Goal: Transaction & Acquisition: Purchase product/service

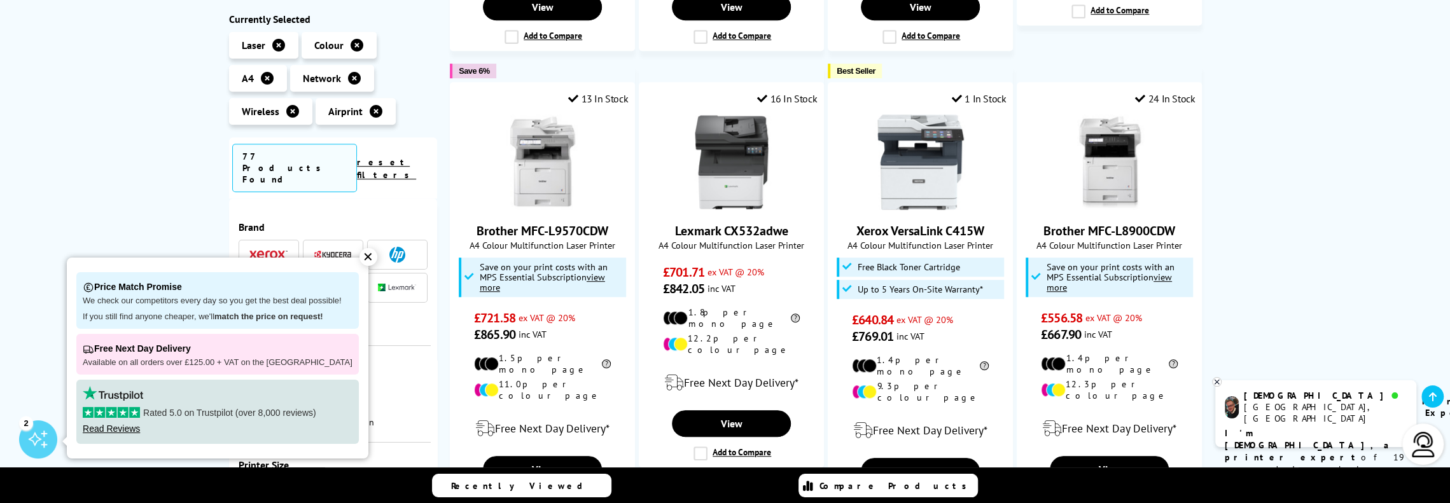
scroll to position [636, 0]
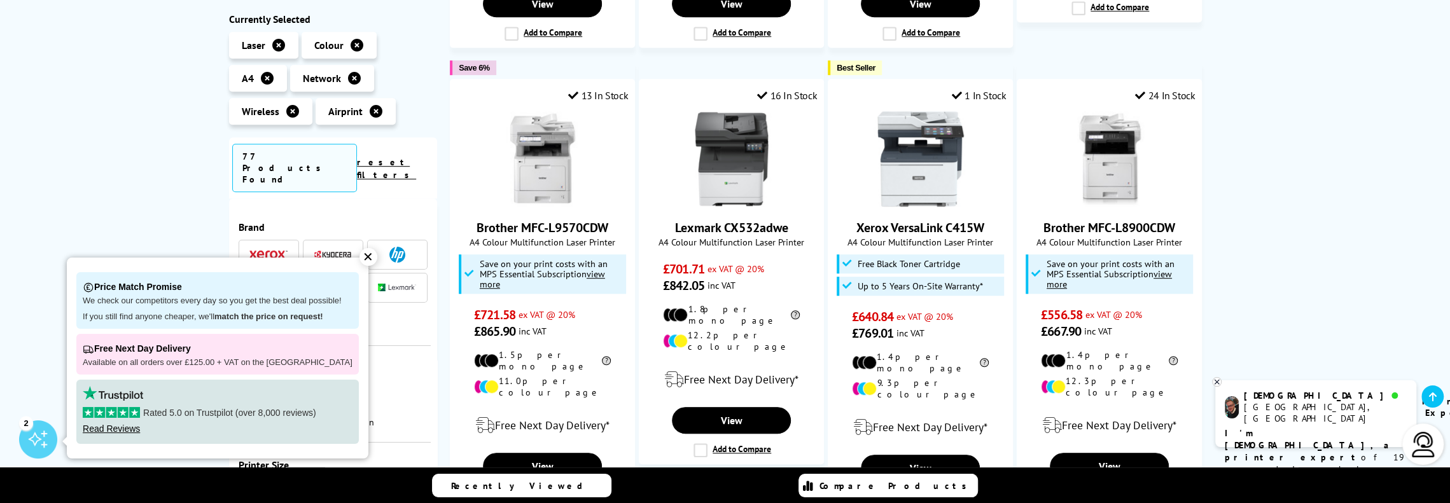
click at [360, 258] on div "✕" at bounding box center [368, 257] width 18 height 18
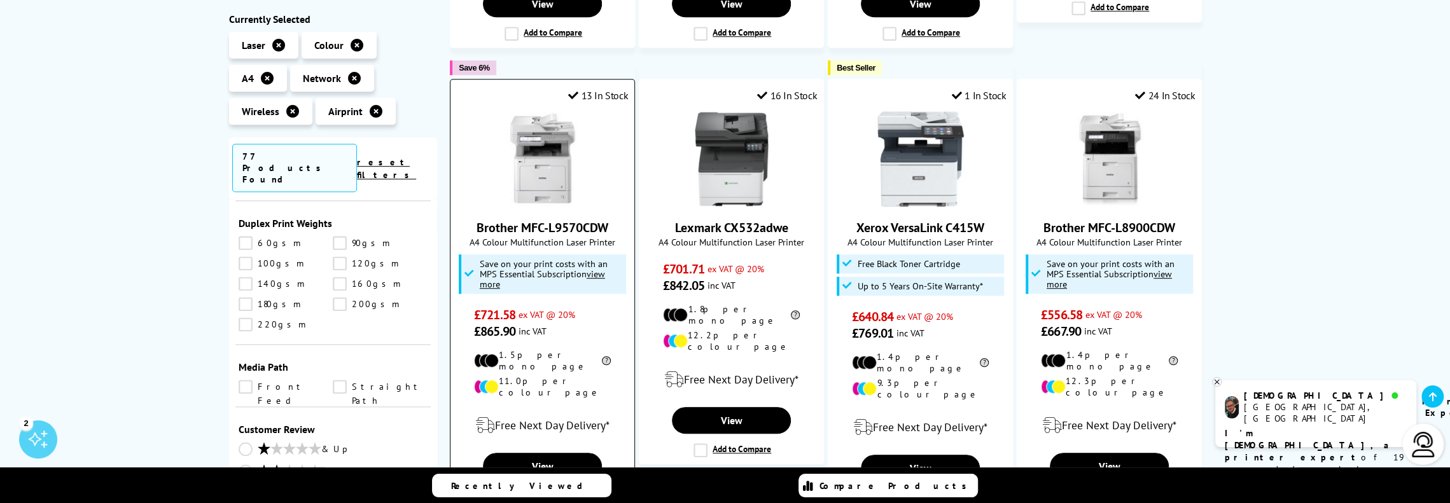
click at [534, 164] on img at bounding box center [542, 158] width 95 height 95
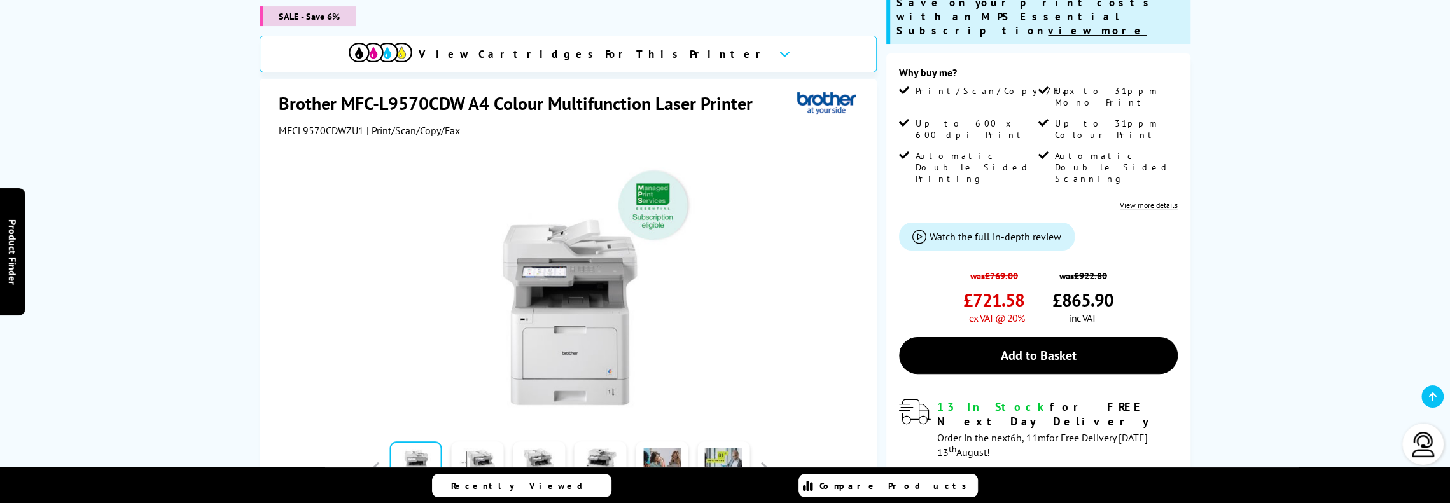
click at [546, 409] on div "Watch video Add to Compare In the Box" at bounding box center [570, 380] width 582 height 487
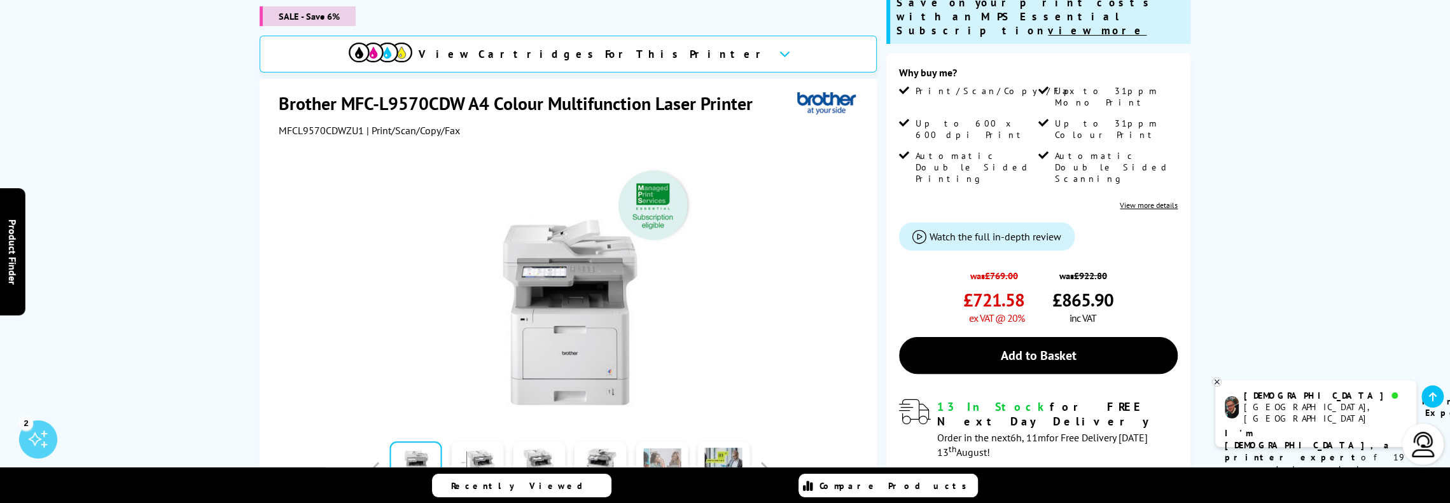
click at [659, 447] on link at bounding box center [662, 469] width 52 height 54
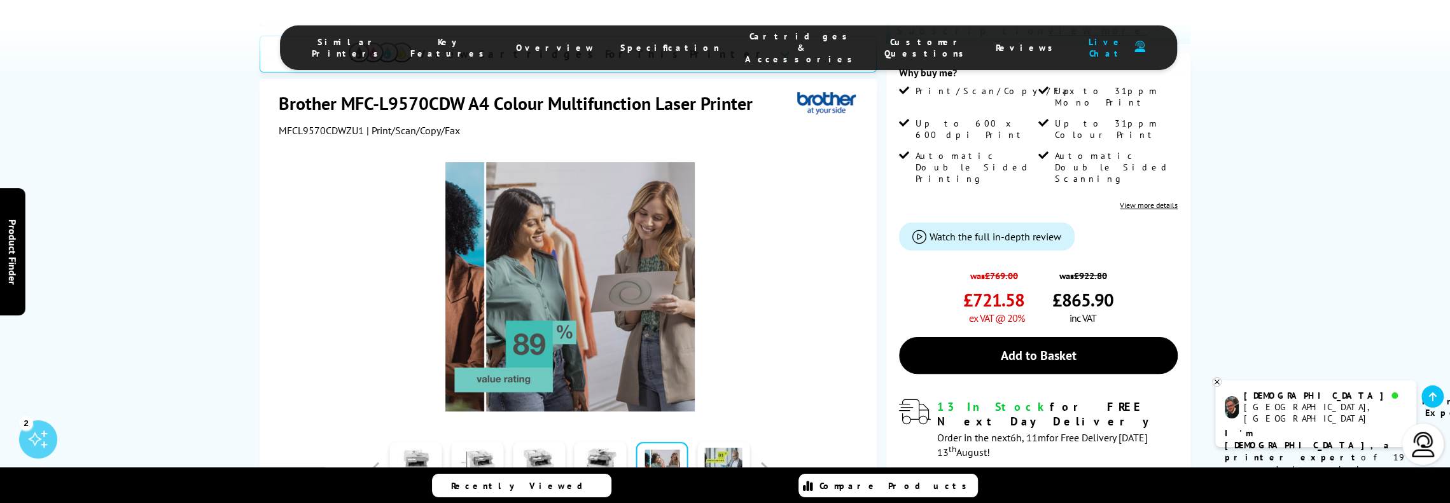
scroll to position [318, 0]
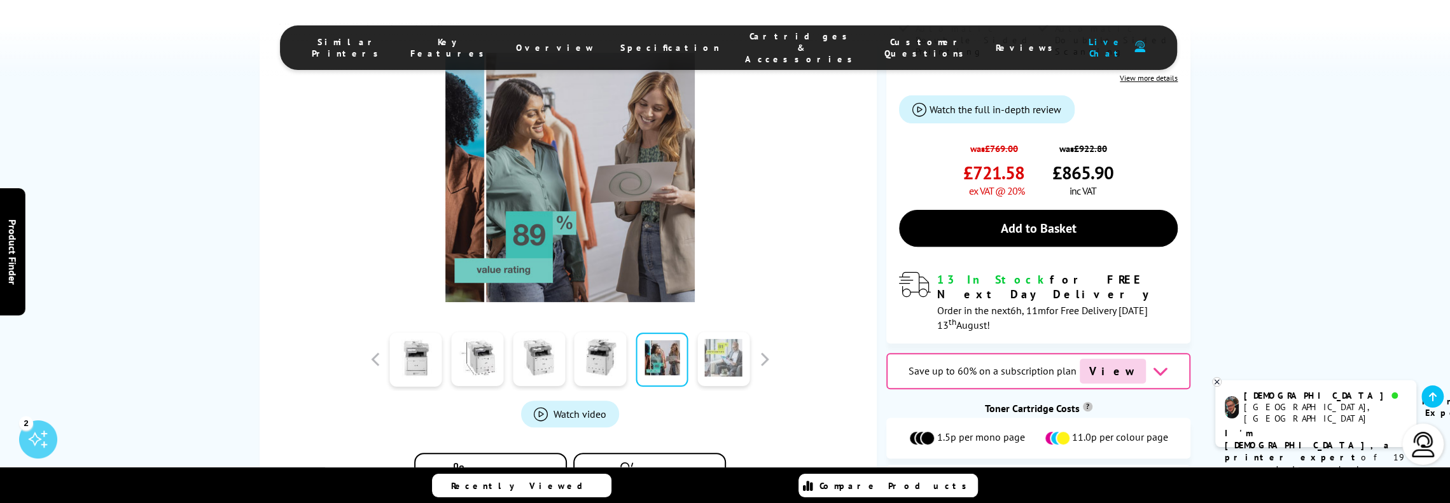
click at [728, 336] on link at bounding box center [723, 360] width 52 height 54
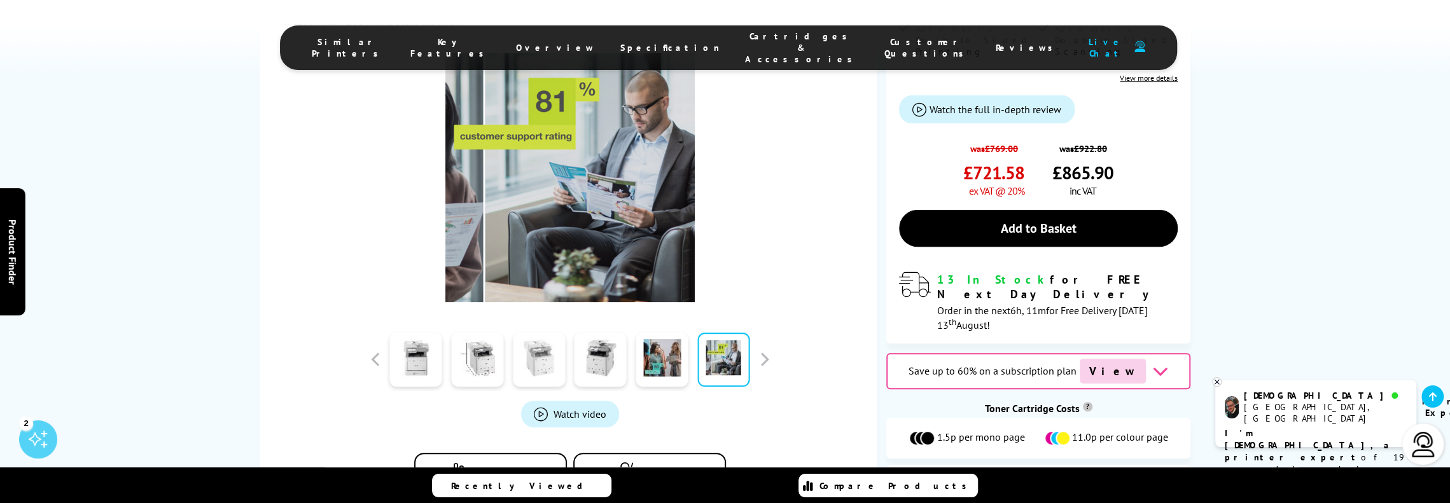
click at [543, 333] on link at bounding box center [539, 360] width 52 height 54
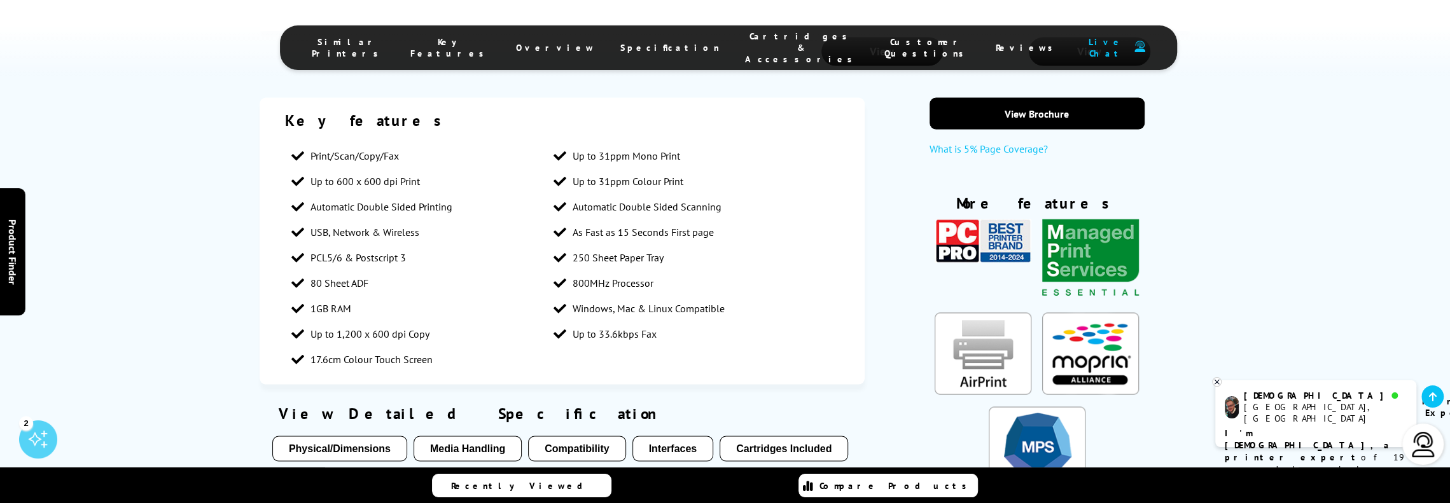
scroll to position [2163, 0]
